Goal: Navigation & Orientation: Find specific page/section

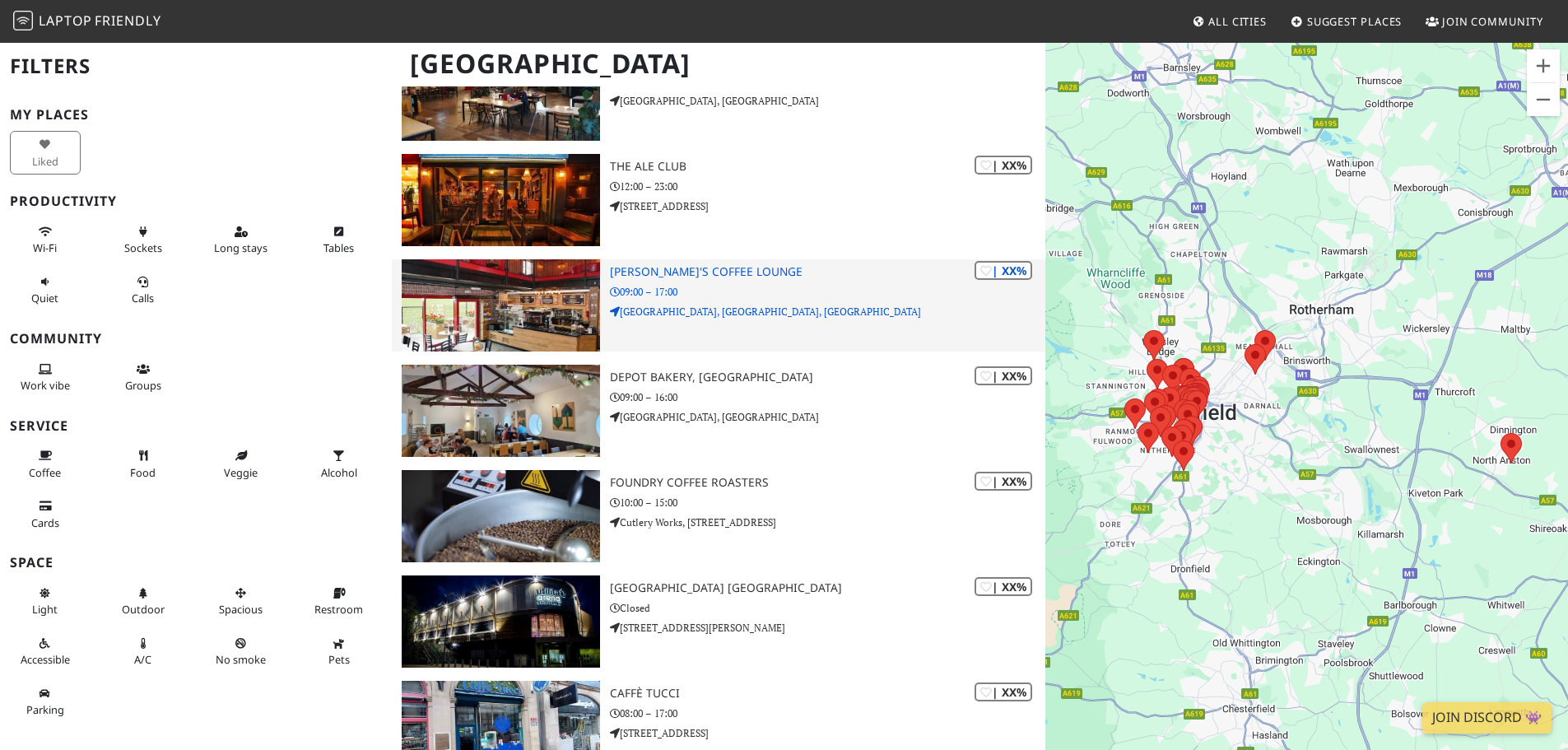
scroll to position [3867, 0]
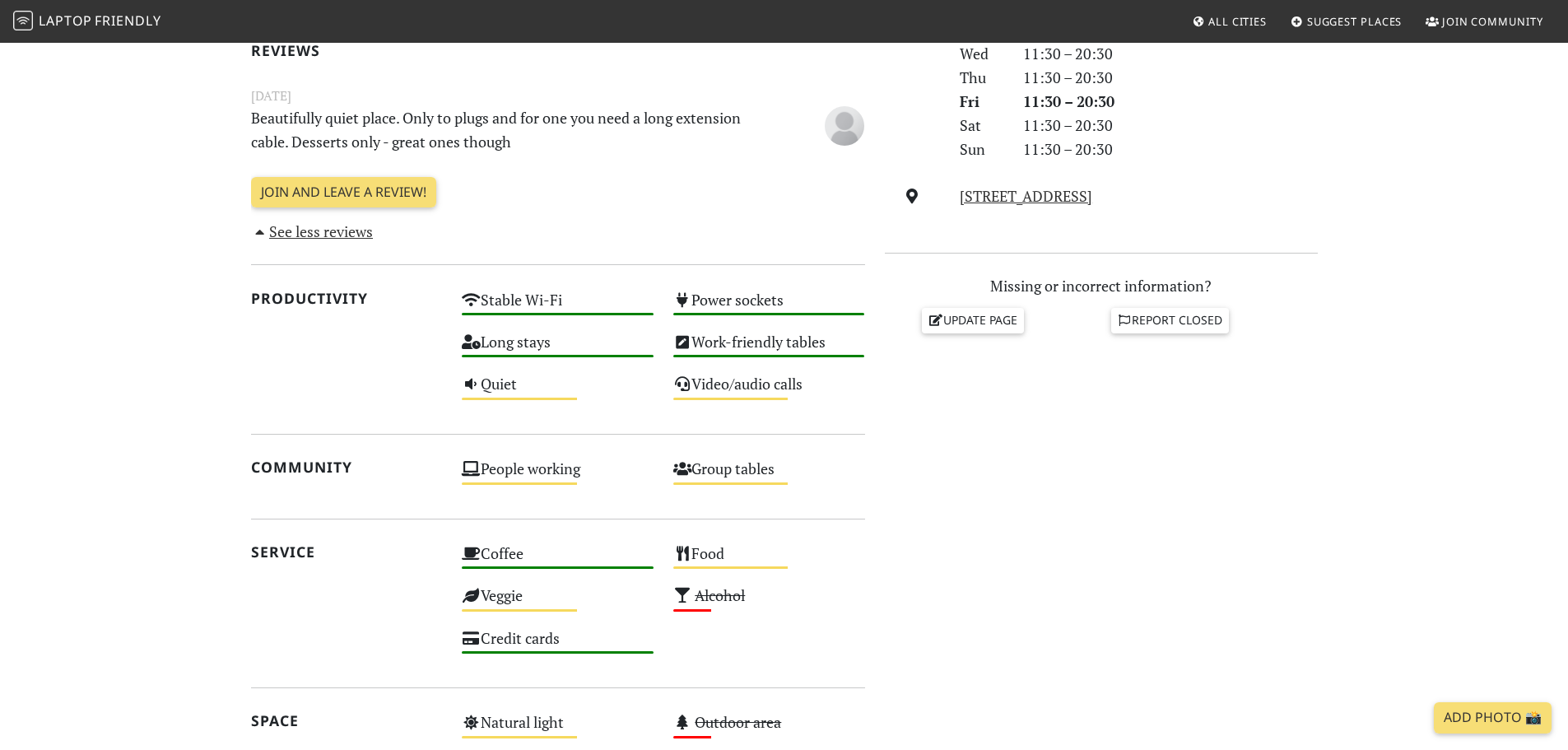
scroll to position [281, 0]
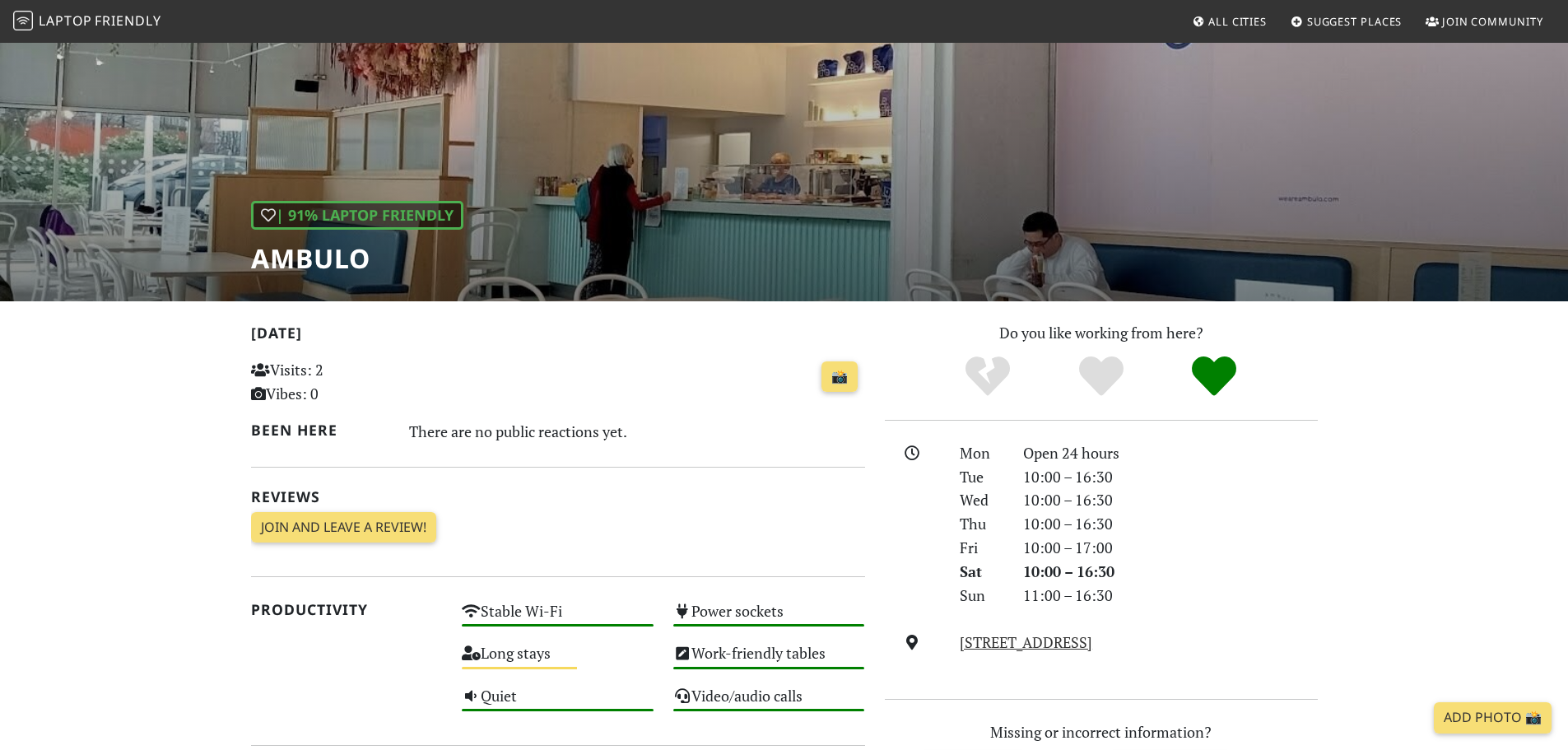
click at [1211, 206] on div "| 91% Laptop Friendly Ambulo" at bounding box center [784, 130] width 1568 height 343
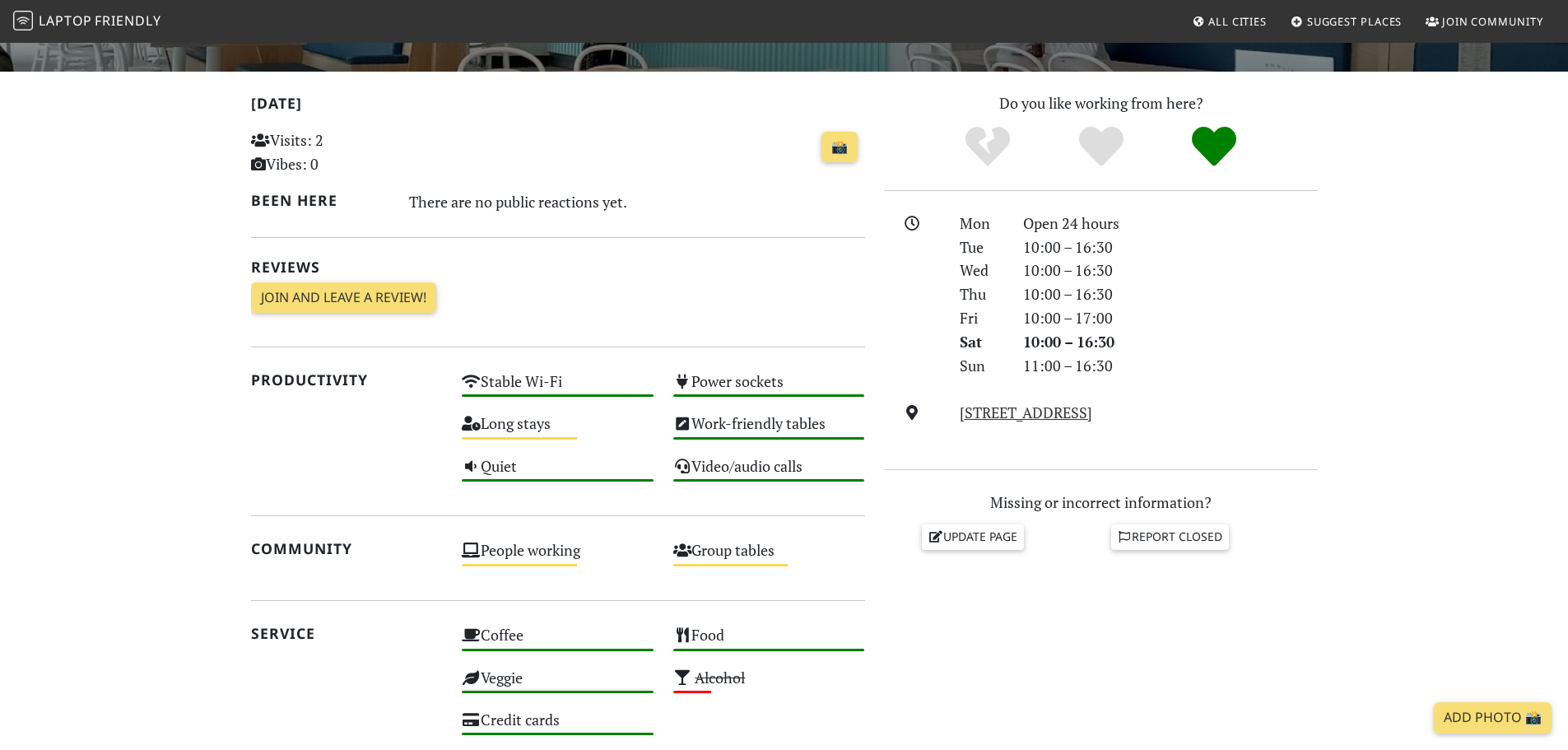
scroll to position [229, 0]
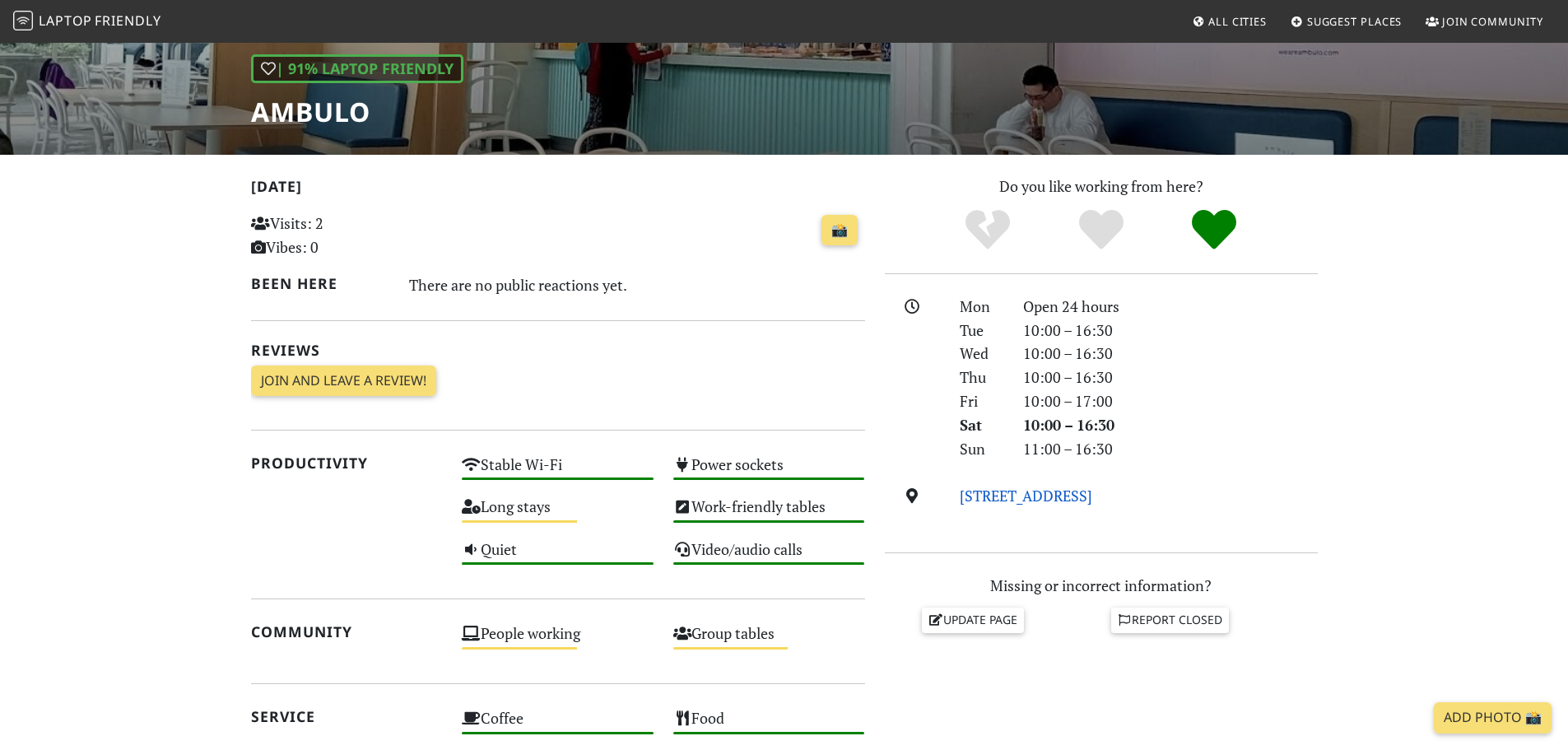
click at [1086, 496] on link "[STREET_ADDRESS]" at bounding box center [1026, 495] width 133 height 20
